Goal: Complete application form: Complete application form

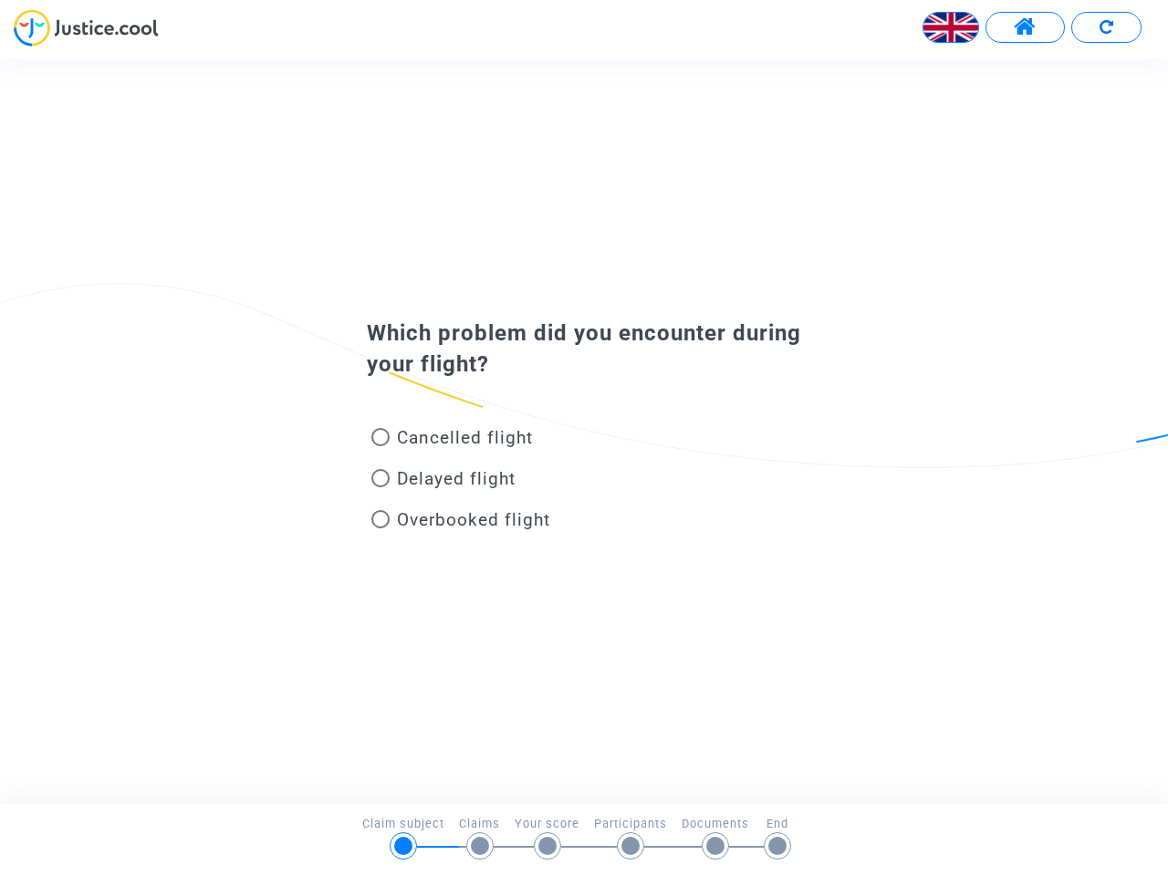
click at [951, 27] on img at bounding box center [950, 27] width 55 height 55
click at [1024, 27] on span at bounding box center [1025, 28] width 23 height 24
click at [1106, 27] on div "Français" at bounding box center [584, 34] width 1168 height 50
click at [584, 431] on div "Cancelled flight" at bounding box center [554, 441] width 402 height 41
click at [452, 441] on span "Cancelled flight" at bounding box center [465, 437] width 136 height 21
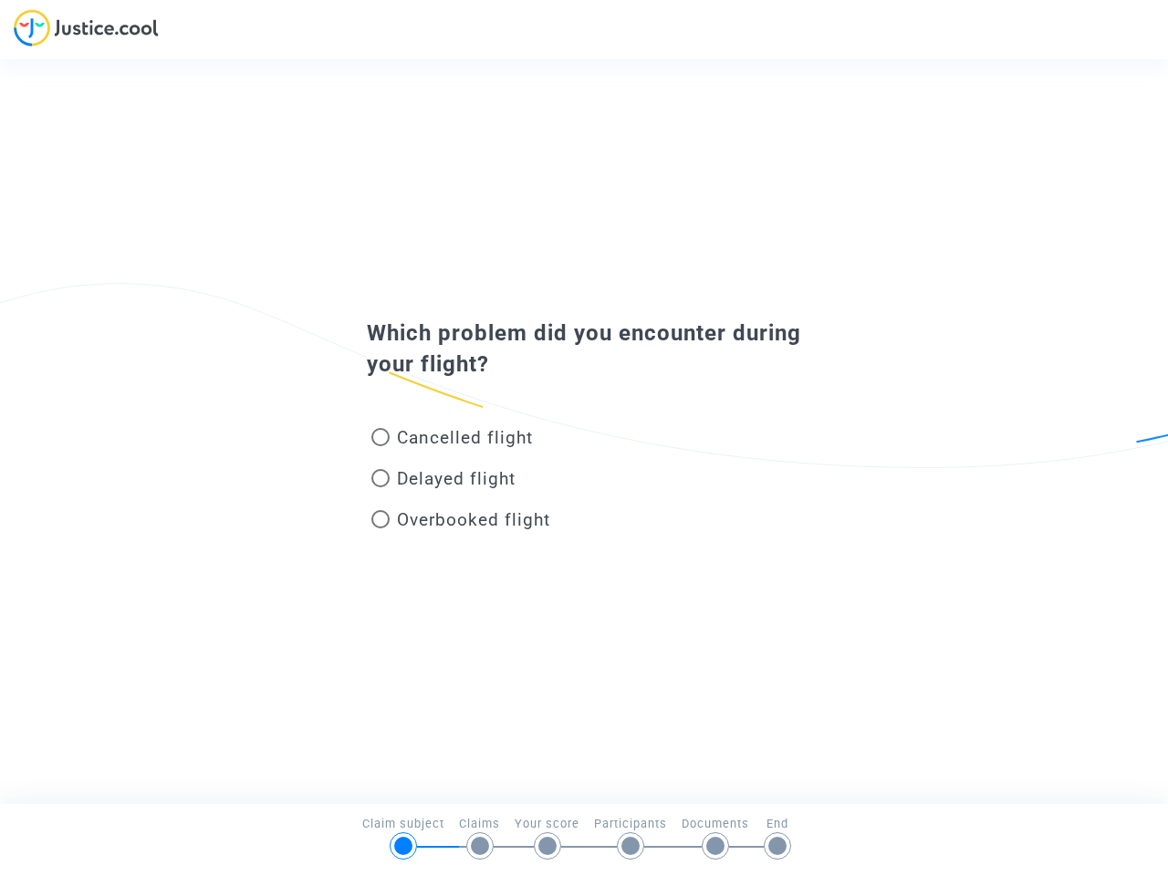
click at [380, 446] on input "Cancelled flight" at bounding box center [379, 446] width 1 height 1
radio input "true"
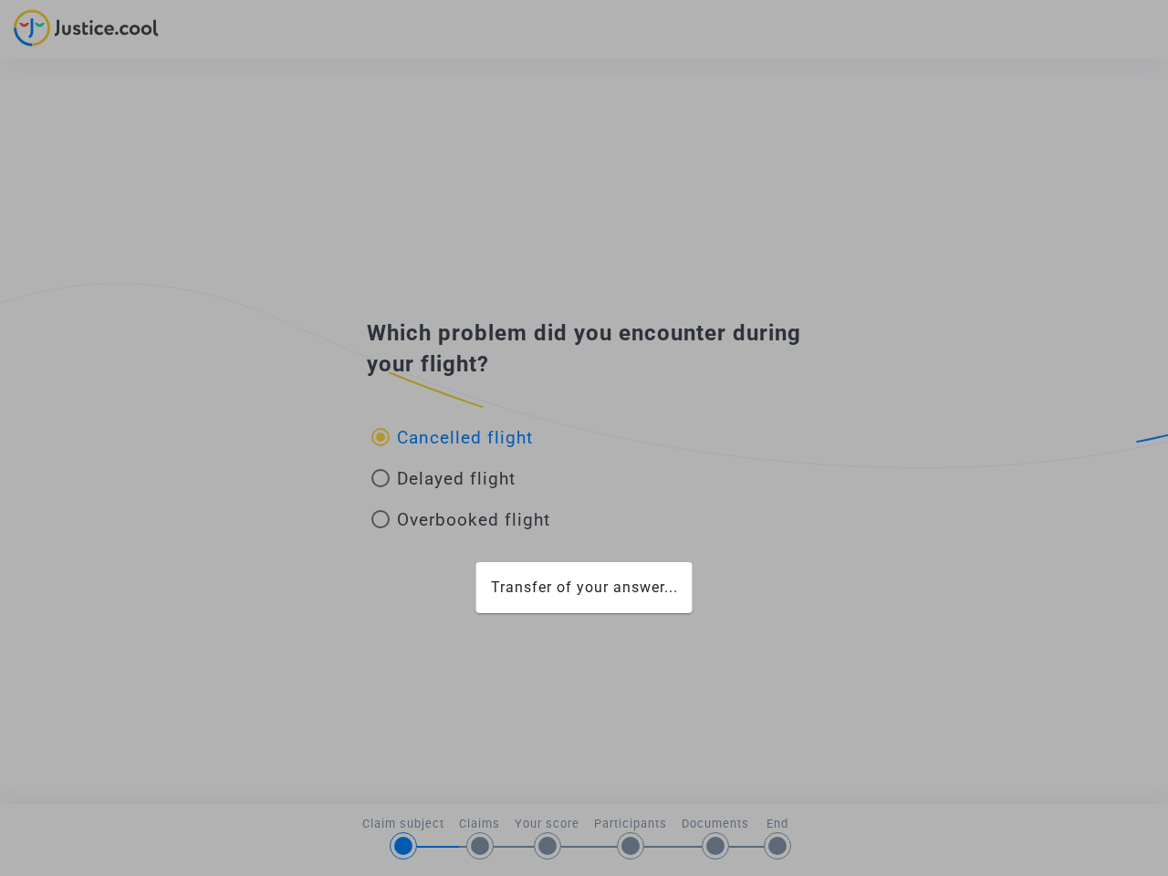
click at [452, 437] on div "Transfer of your answer..." at bounding box center [584, 438] width 1168 height 876
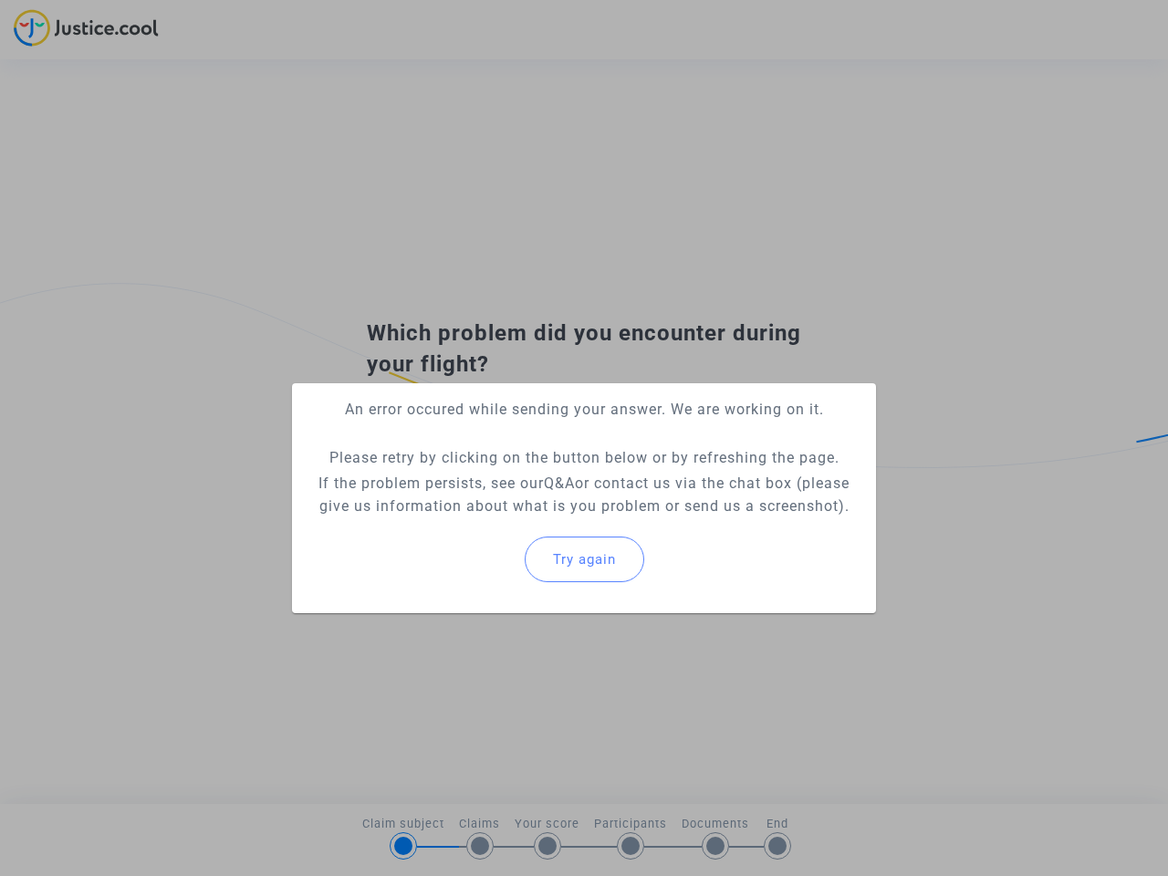
click at [443, 482] on p "If the problem persists, see our Q&A or contact us via the chat box (please giv…" at bounding box center [584, 495] width 555 height 46
click at [443, 478] on p "If the problem persists, see our Q&A or contact us via the chat box (please giv…" at bounding box center [584, 495] width 555 height 46
click at [461, 523] on div "Try again" at bounding box center [584, 559] width 555 height 78
click at [461, 519] on mat-card "An error occured while sending your answer. We are working on it. Please retry …" at bounding box center [584, 498] width 584 height 230
